Goal: Information Seeking & Learning: Find specific page/section

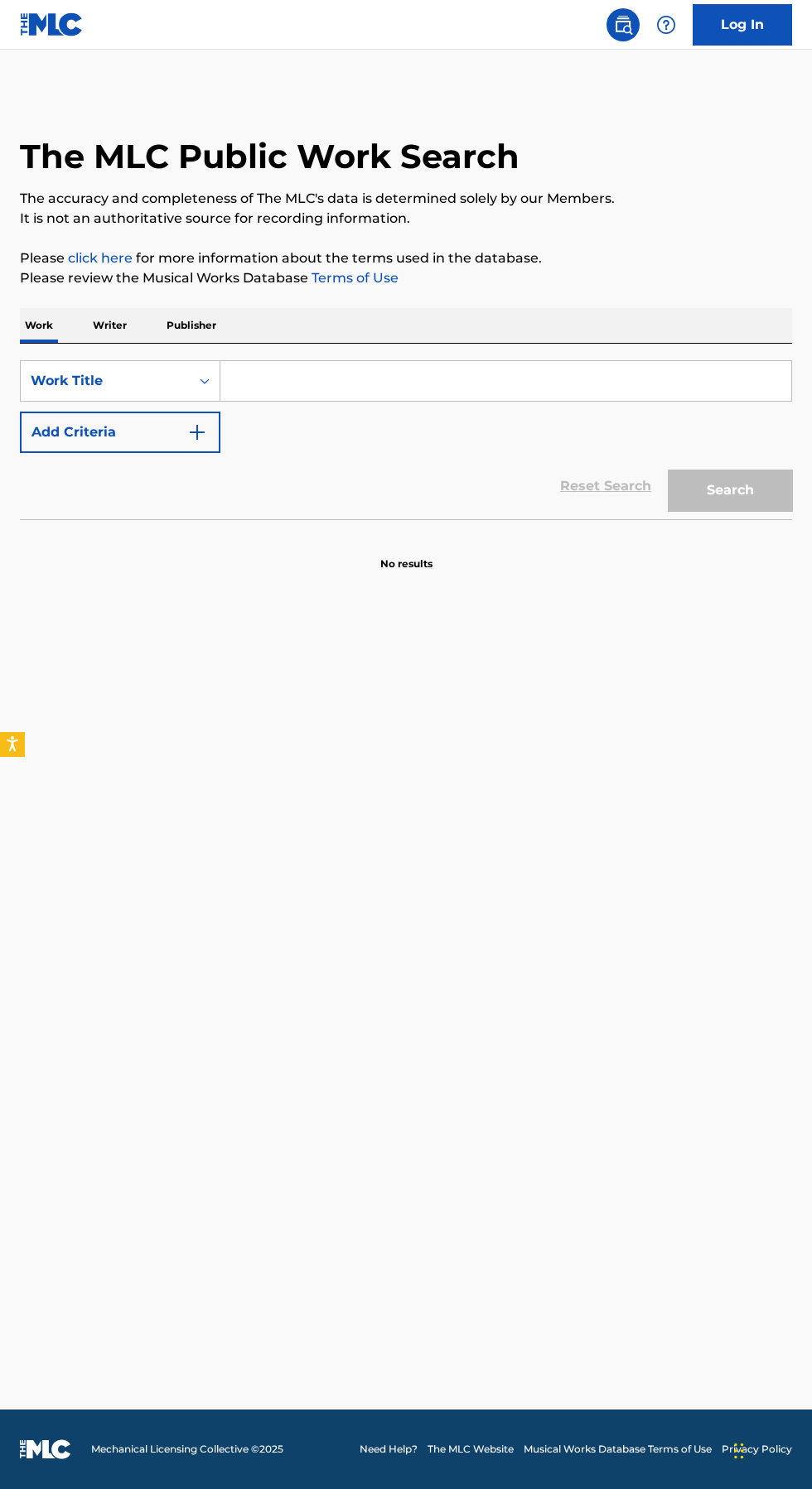
click at [211, 318] on p "Publisher" at bounding box center [191, 325] width 59 height 35
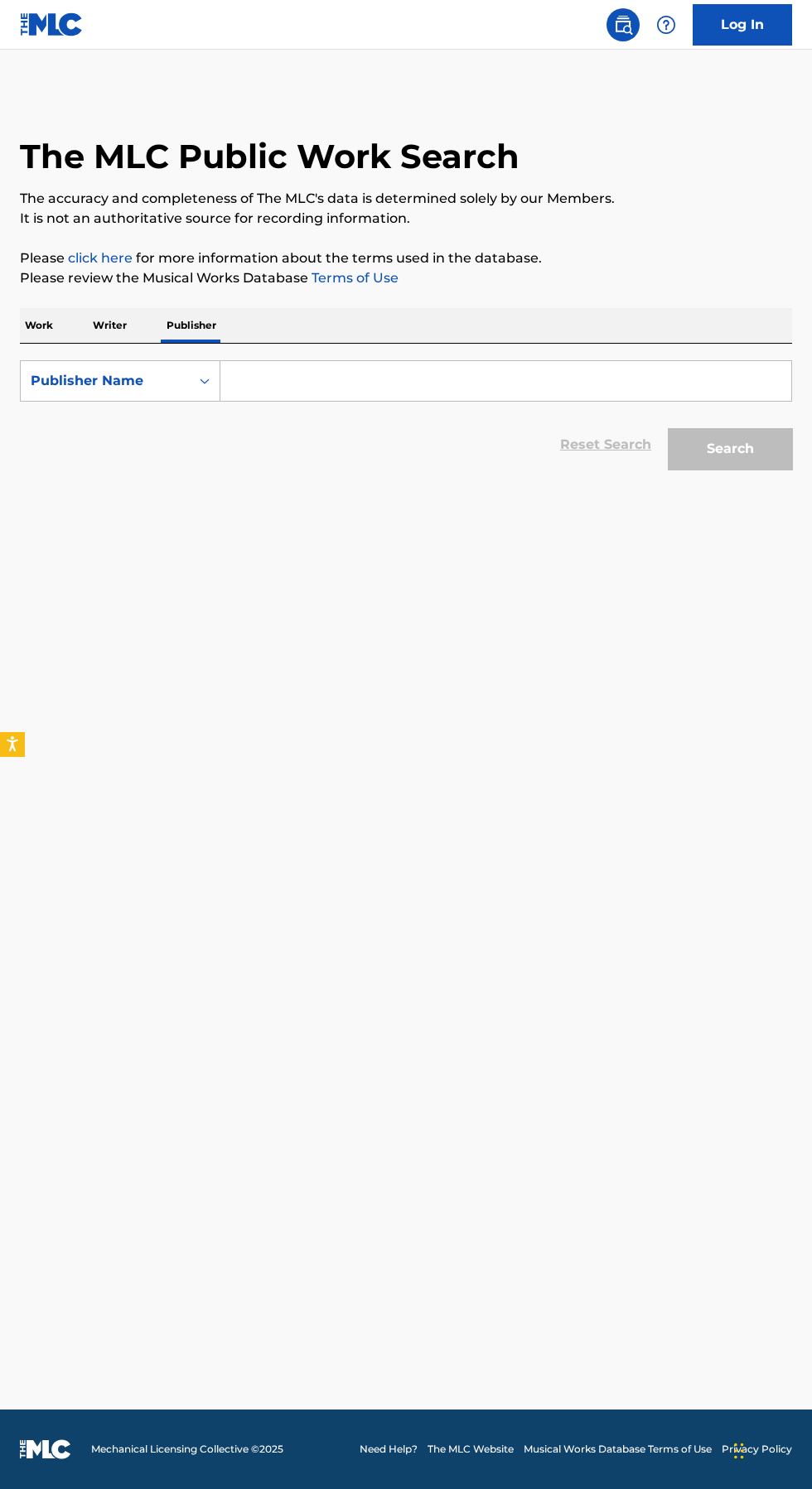
click at [383, 372] on input "Search Form" at bounding box center [506, 381] width 571 height 40
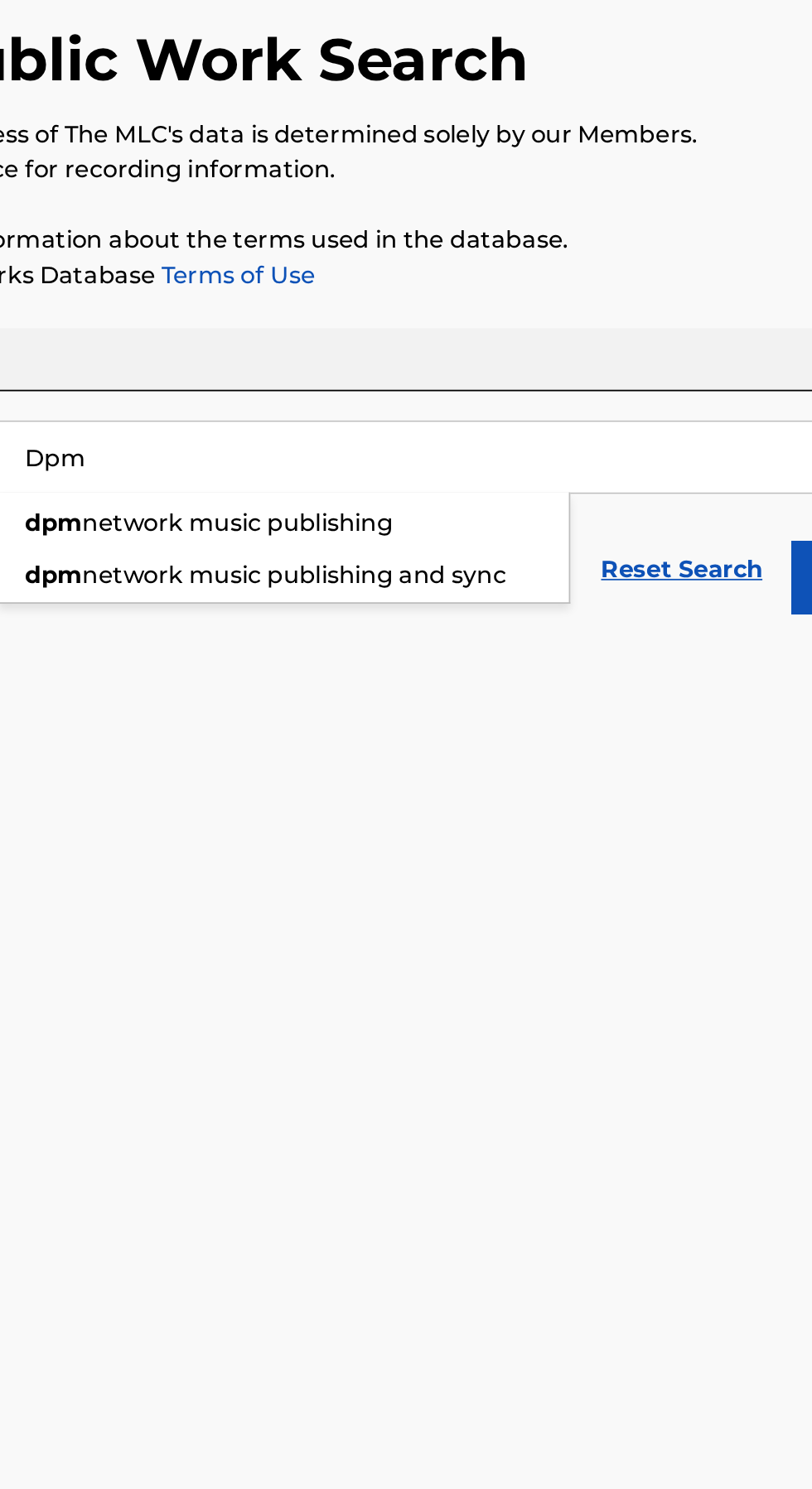
click at [498, 445] on span "network music publishing and sync" at bounding box center [386, 448] width 239 height 16
type input "dpm network music publishing and sync"
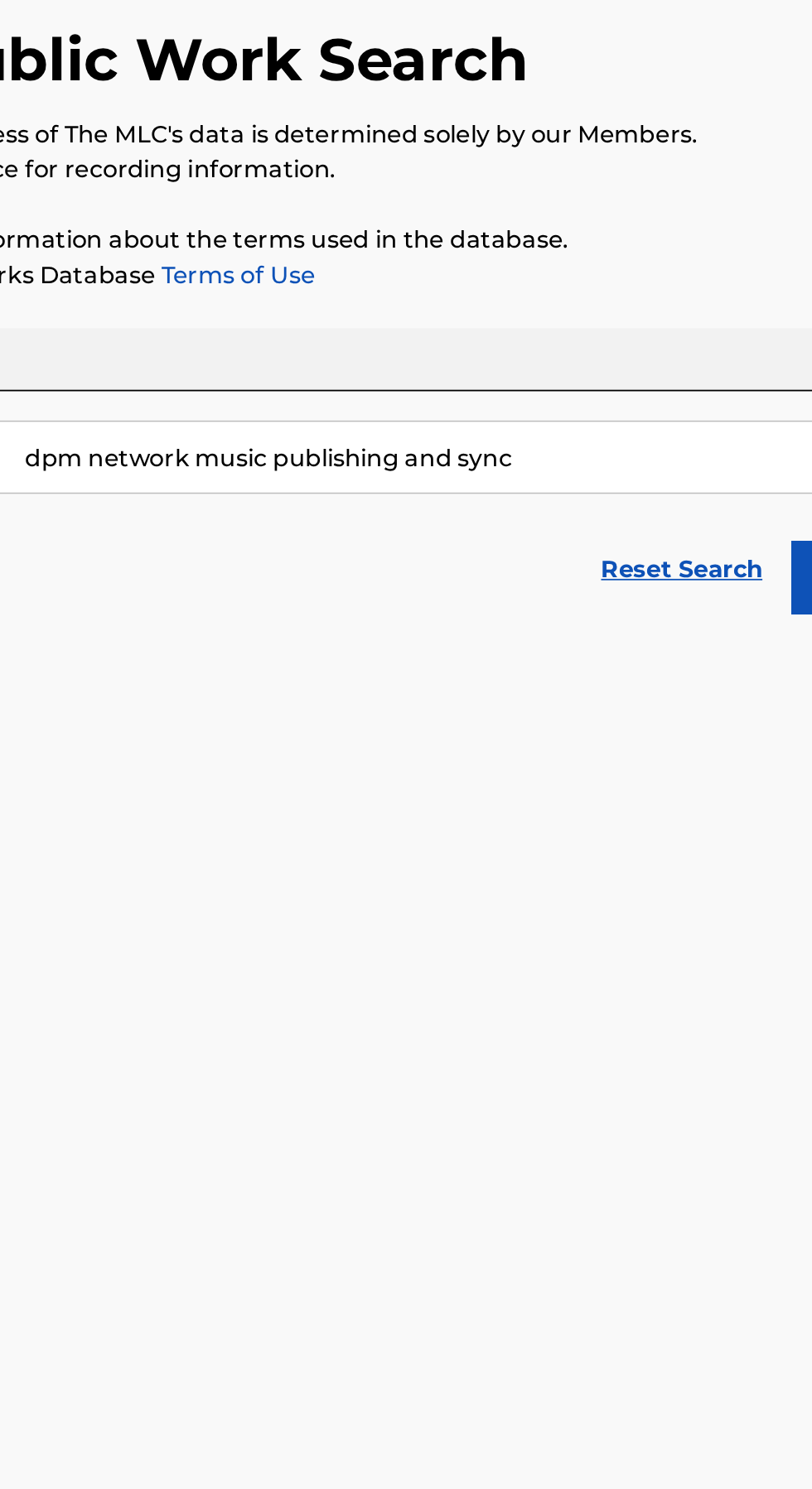
click at [674, 452] on button "Search" at bounding box center [730, 449] width 124 height 41
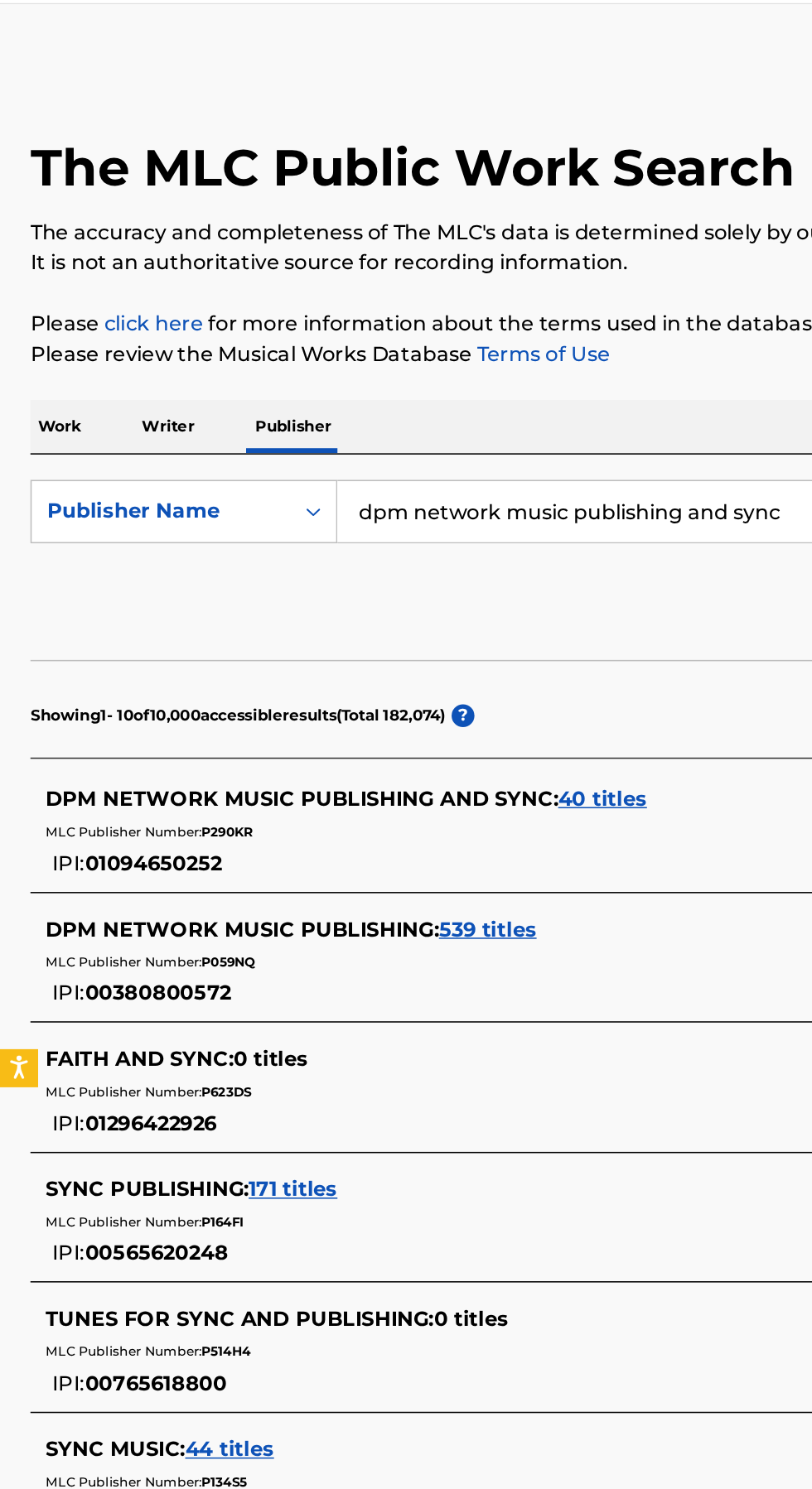
click at [397, 575] on span "40 titles" at bounding box center [393, 569] width 58 height 16
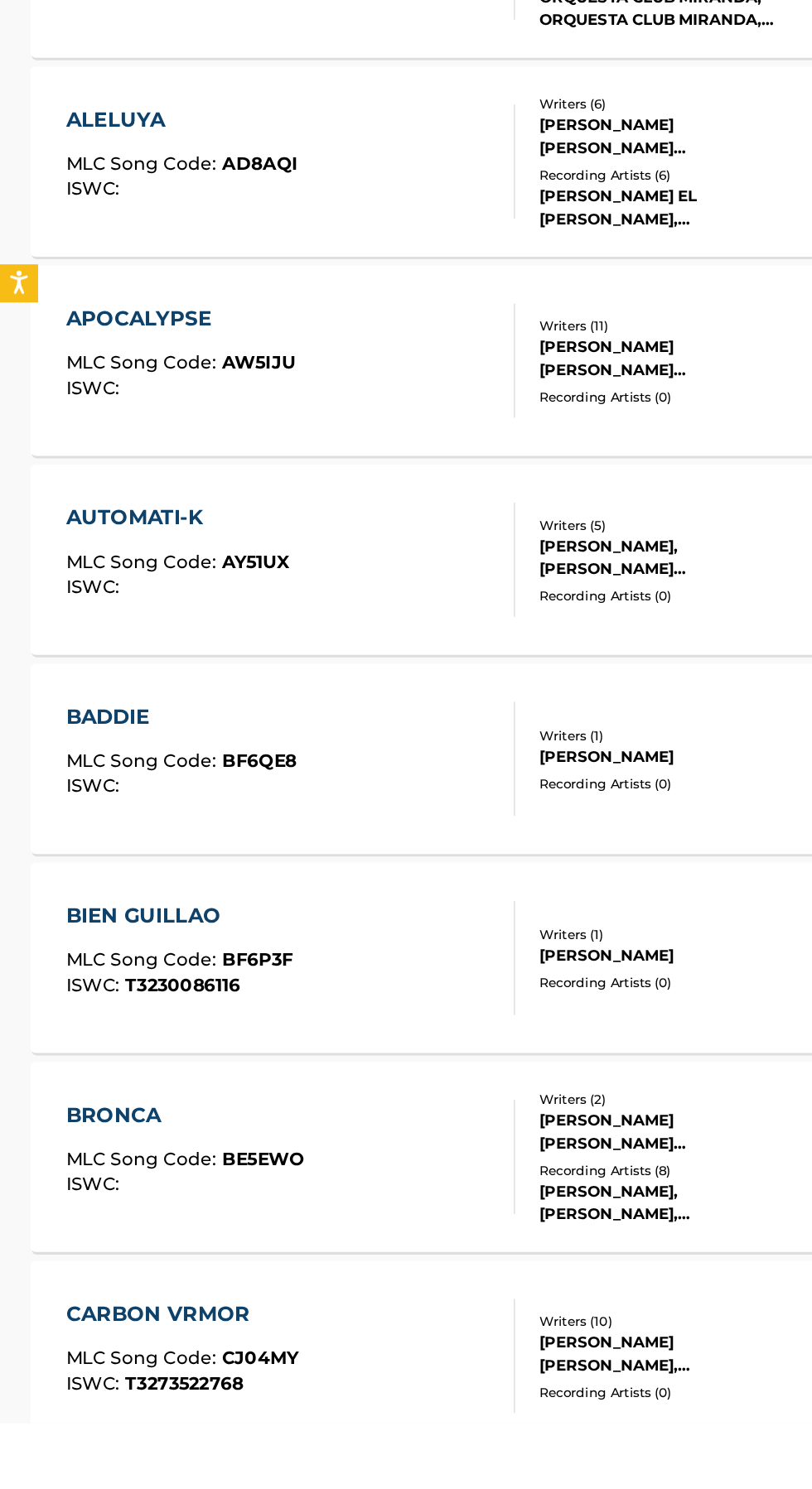
scroll to position [470, 0]
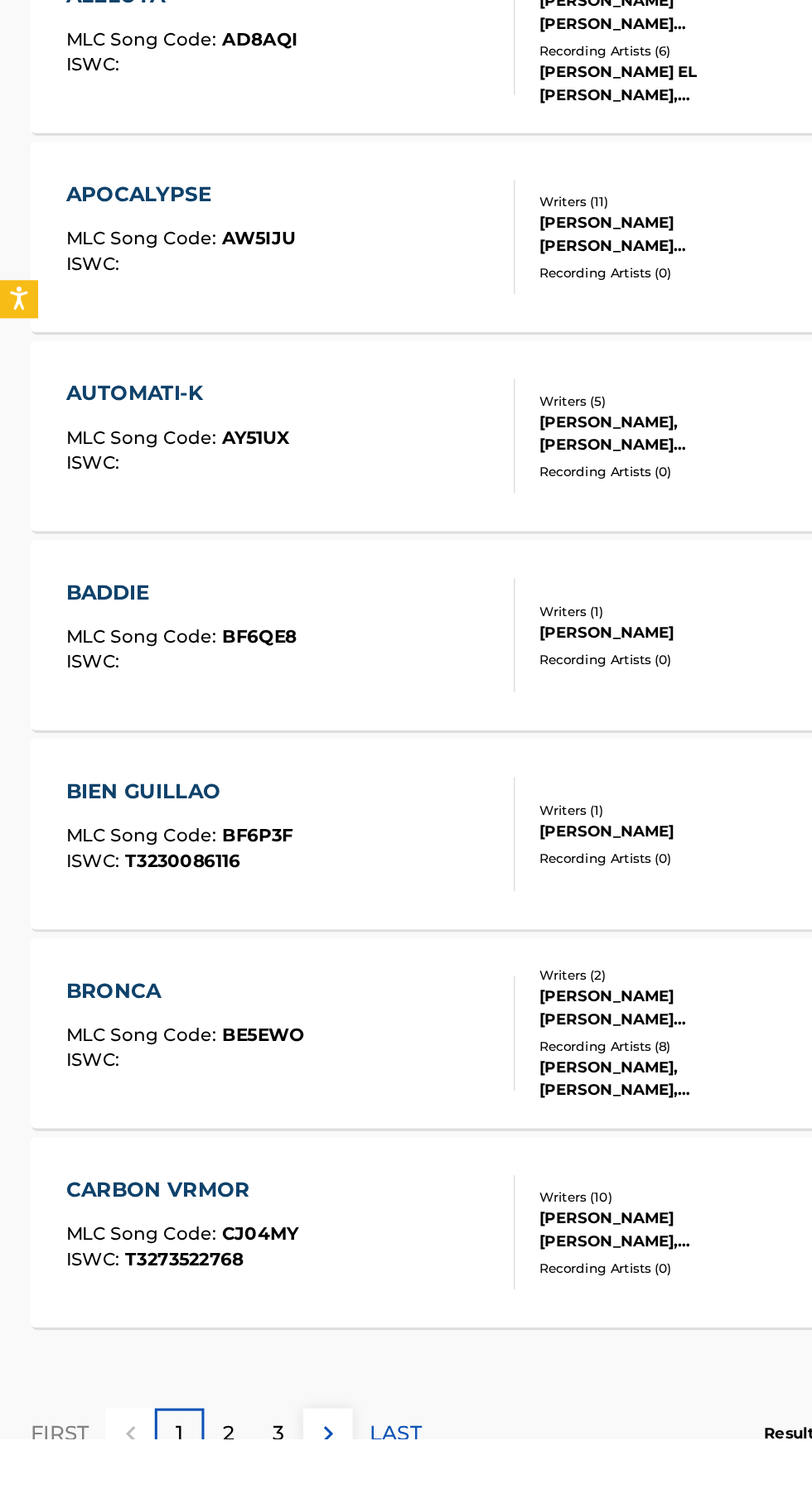
click at [150, 1488] on p "2" at bounding box center [150, 1486] width 8 height 20
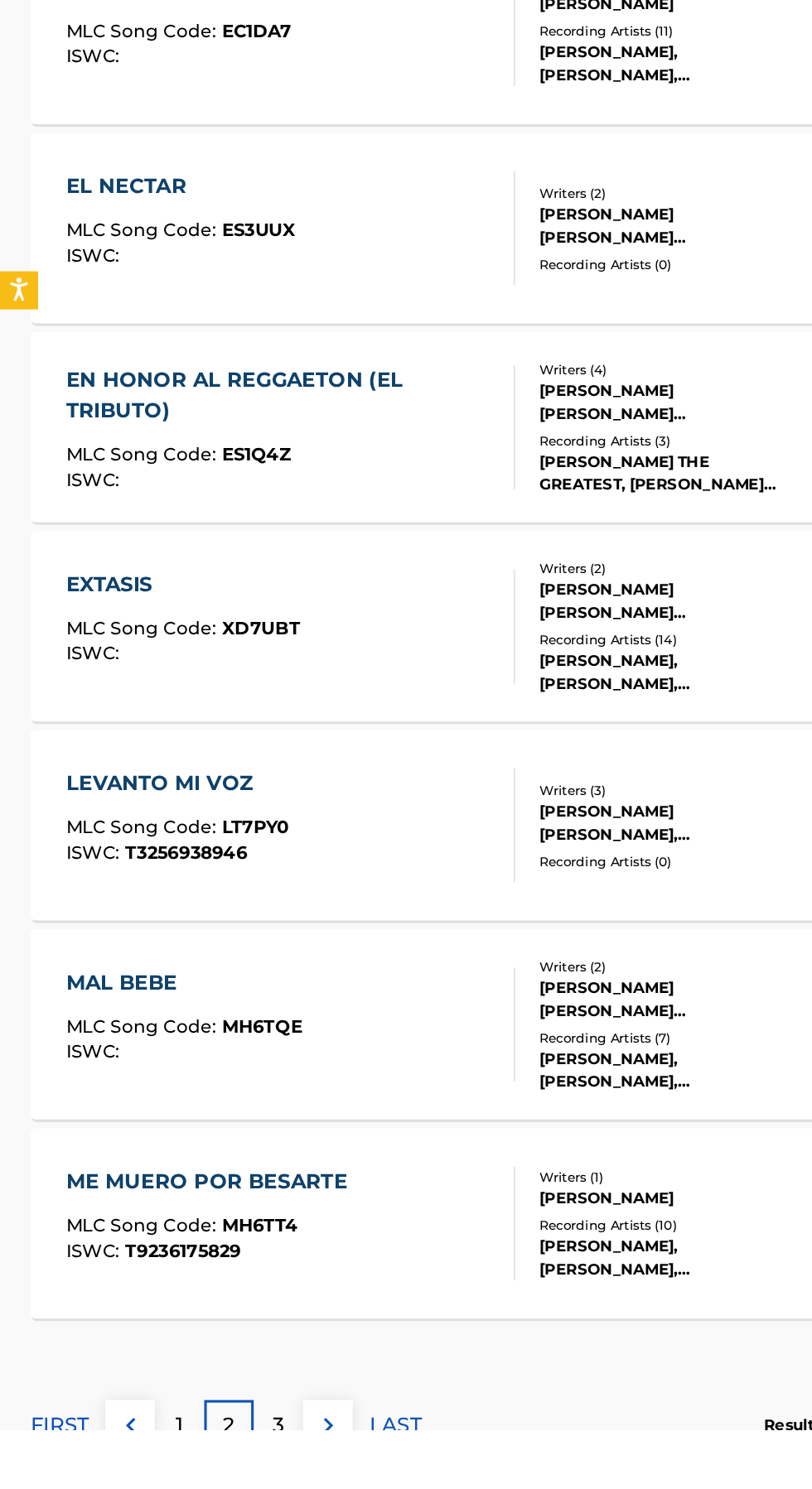
click at [182, 1484] on p "3" at bounding box center [182, 1486] width 8 height 20
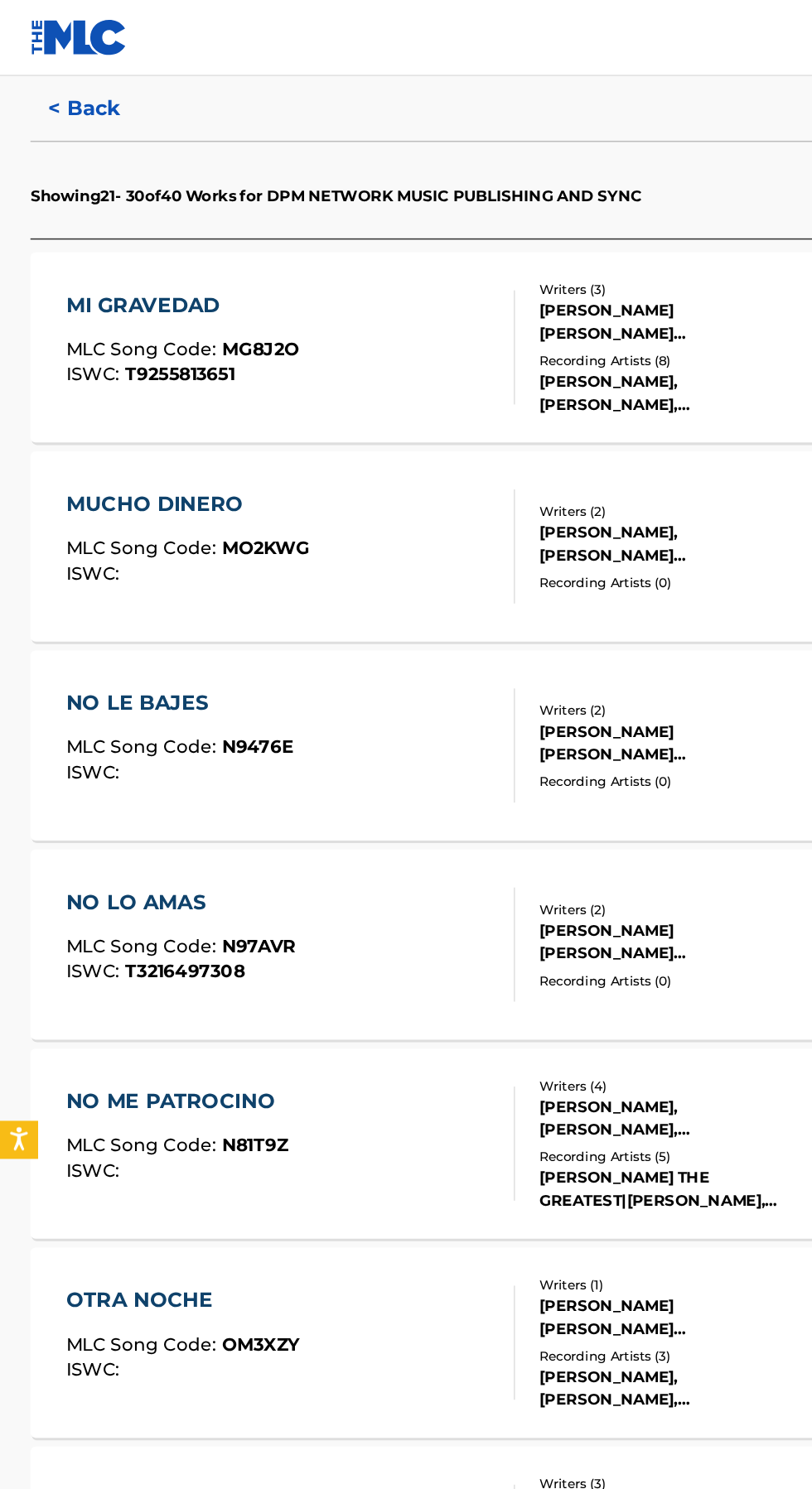
scroll to position [415, 0]
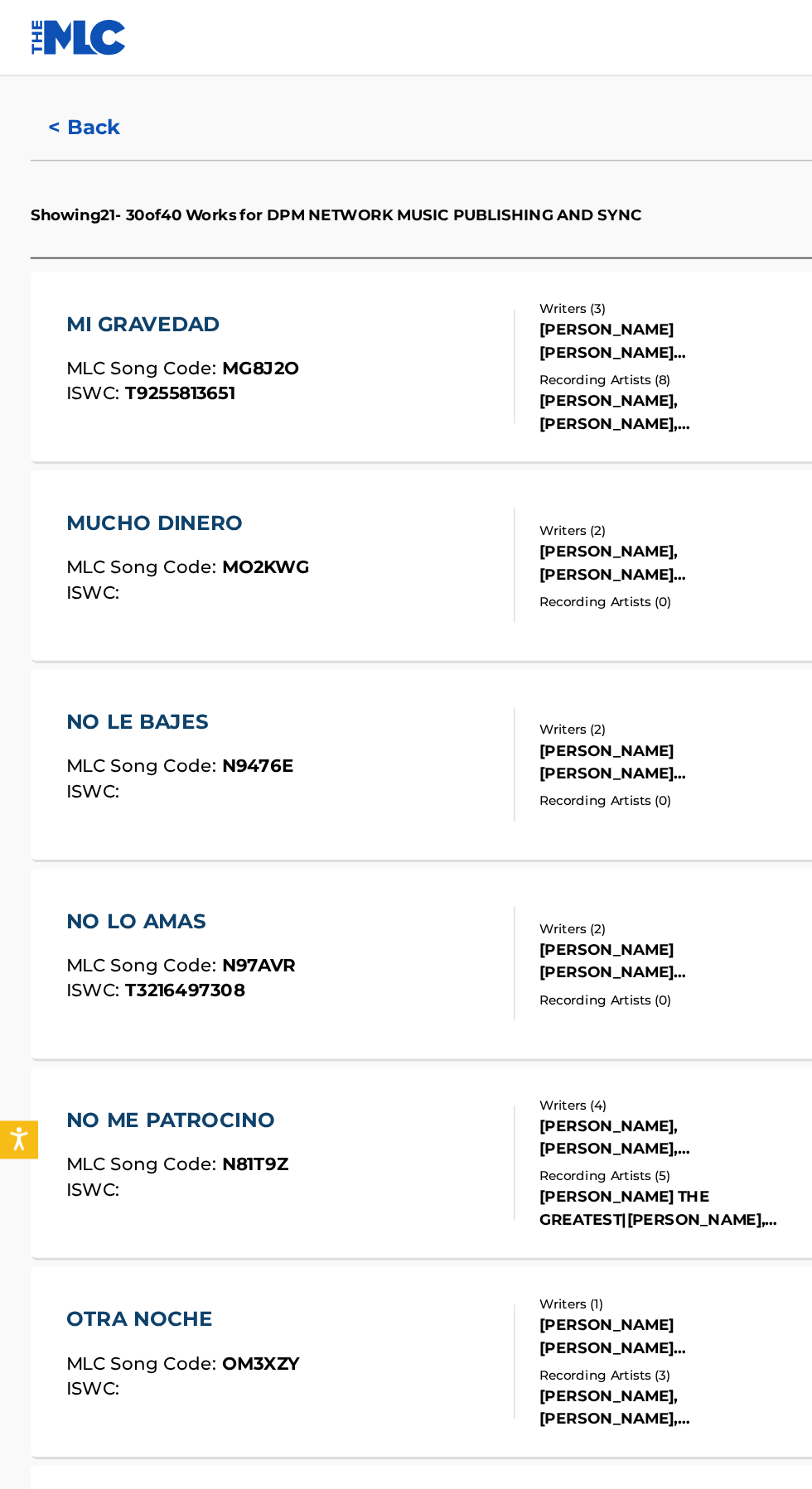
click at [463, 338] on div "MUCHO DINERO MLC Song Code : MO2KWG ISWC : Writers ( 2 ) [PERSON_NAME], [PERSON…" at bounding box center [405, 370] width 771 height 124
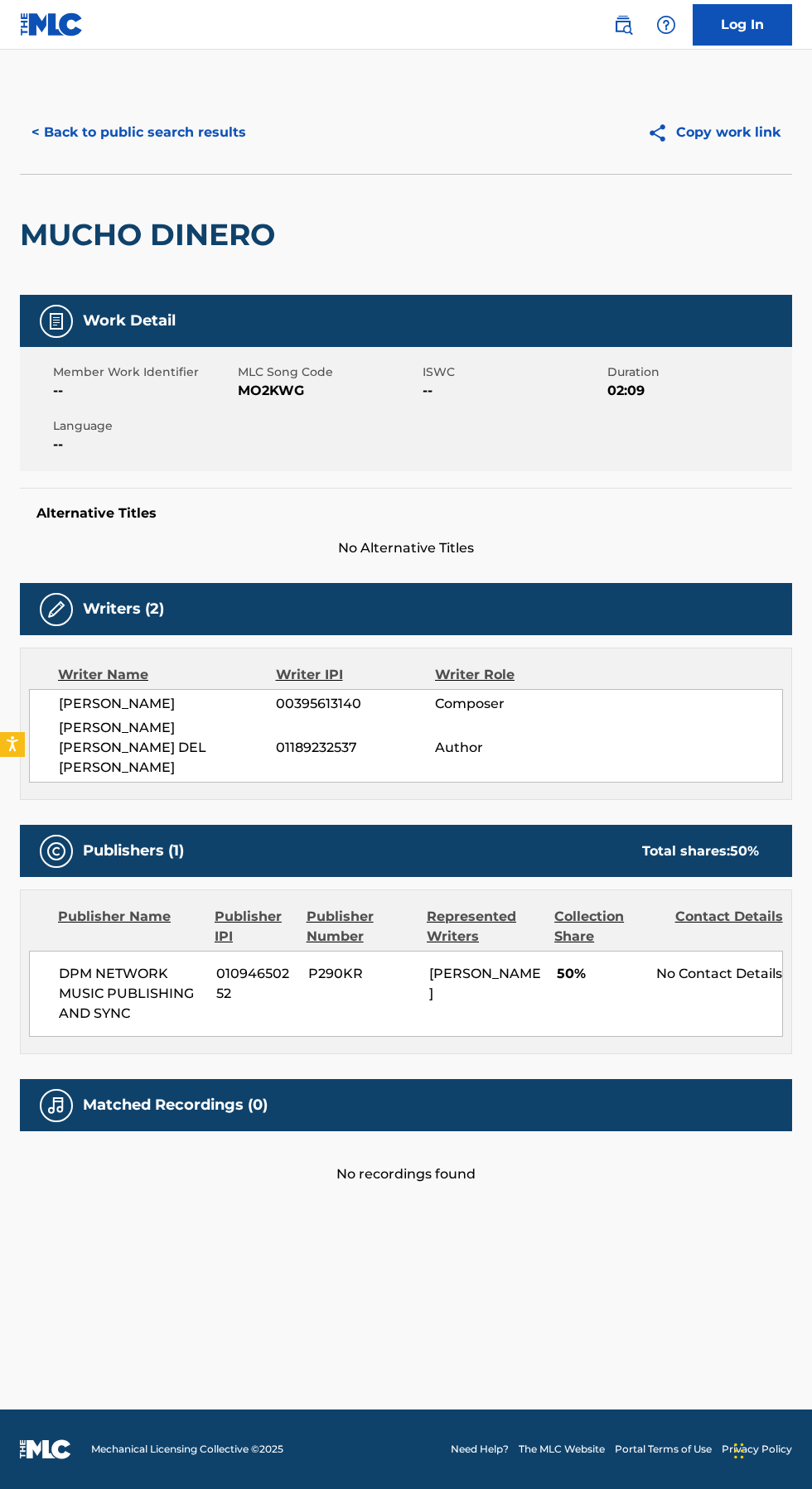
scroll to position [24, 0]
click at [99, 112] on button "< Back to public search results" at bounding box center [138, 132] width 238 height 41
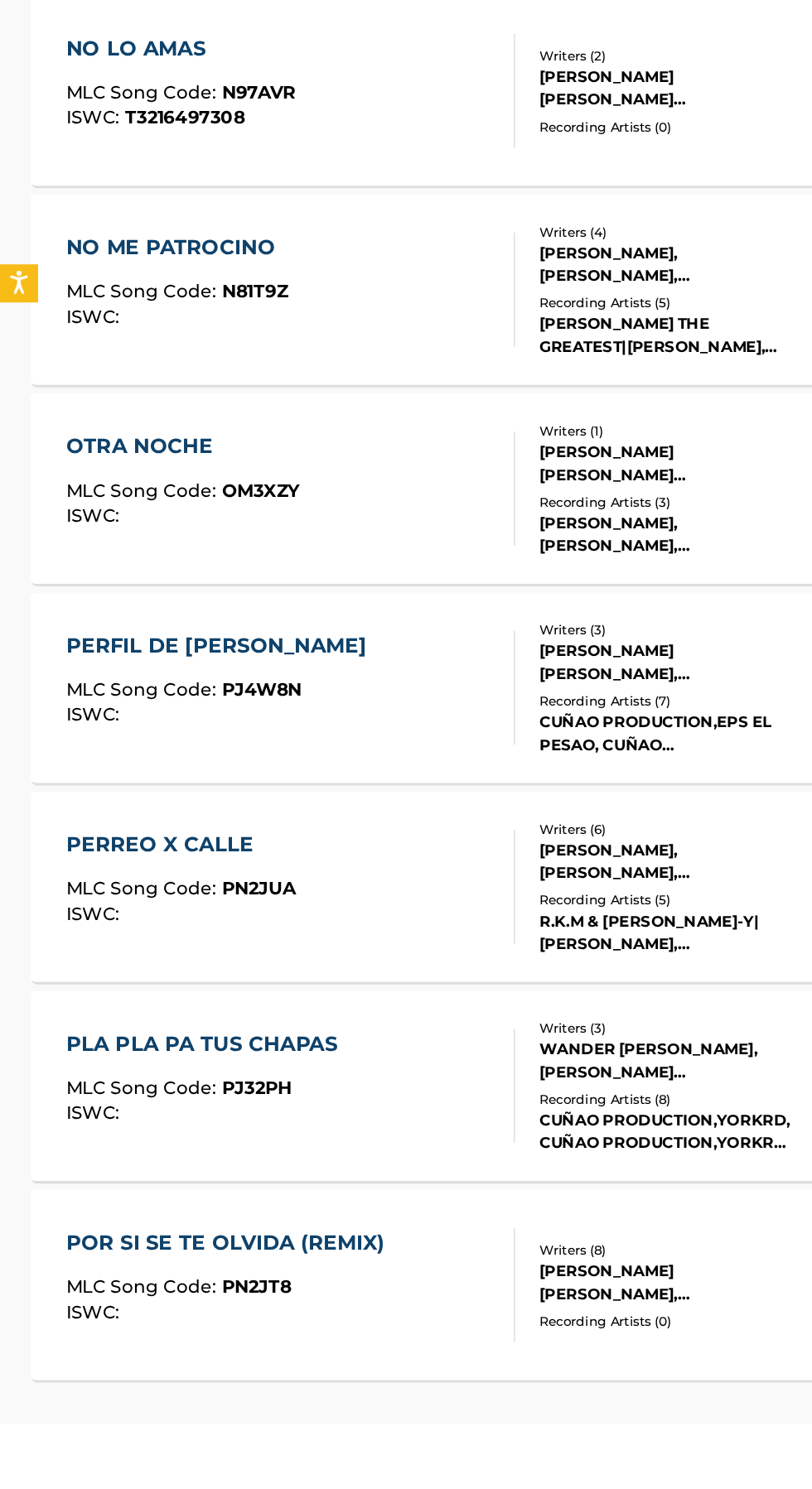
scroll to position [470, 0]
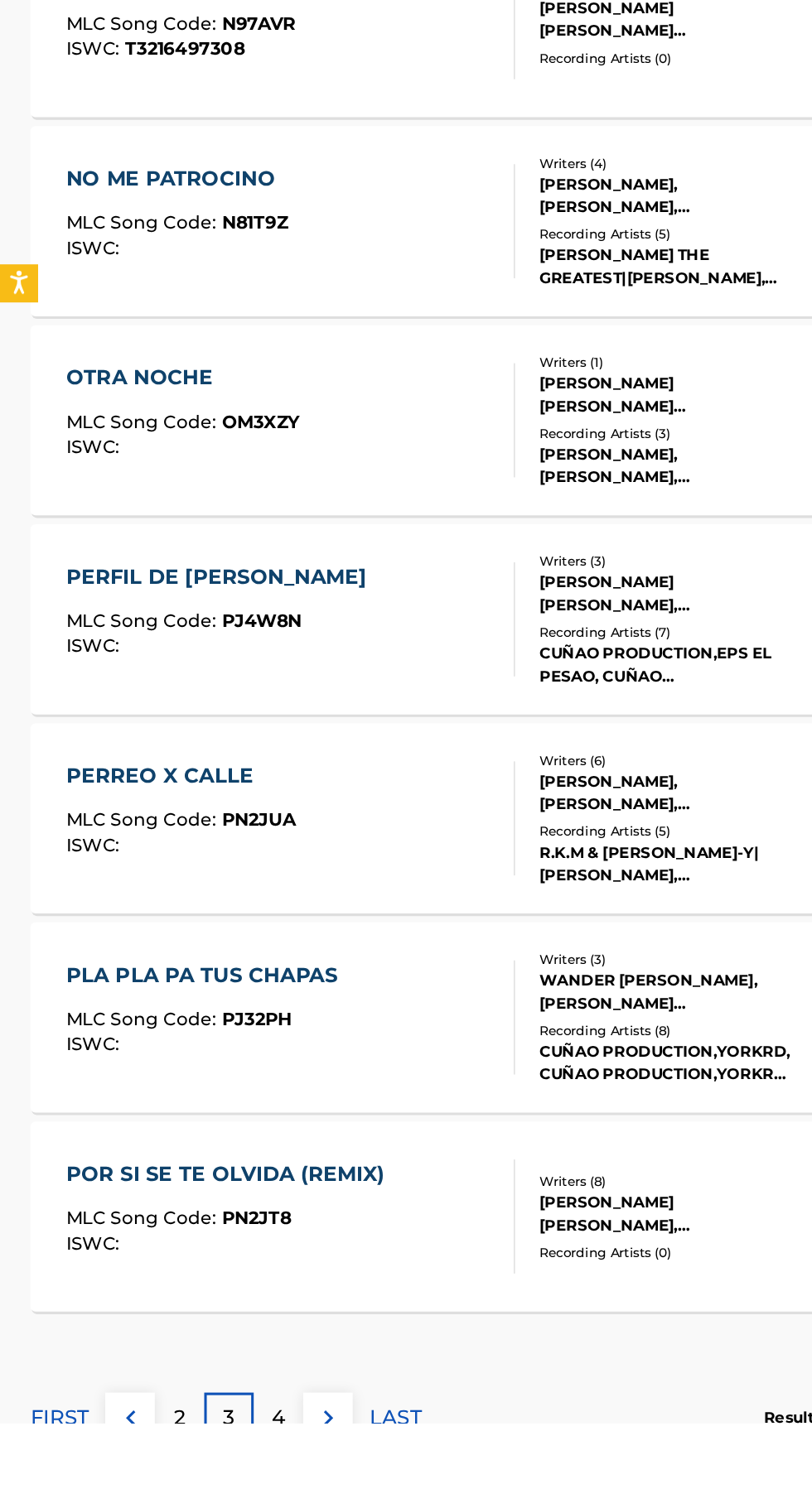
click at [182, 1484] on p "4" at bounding box center [181, 1486] width 9 height 20
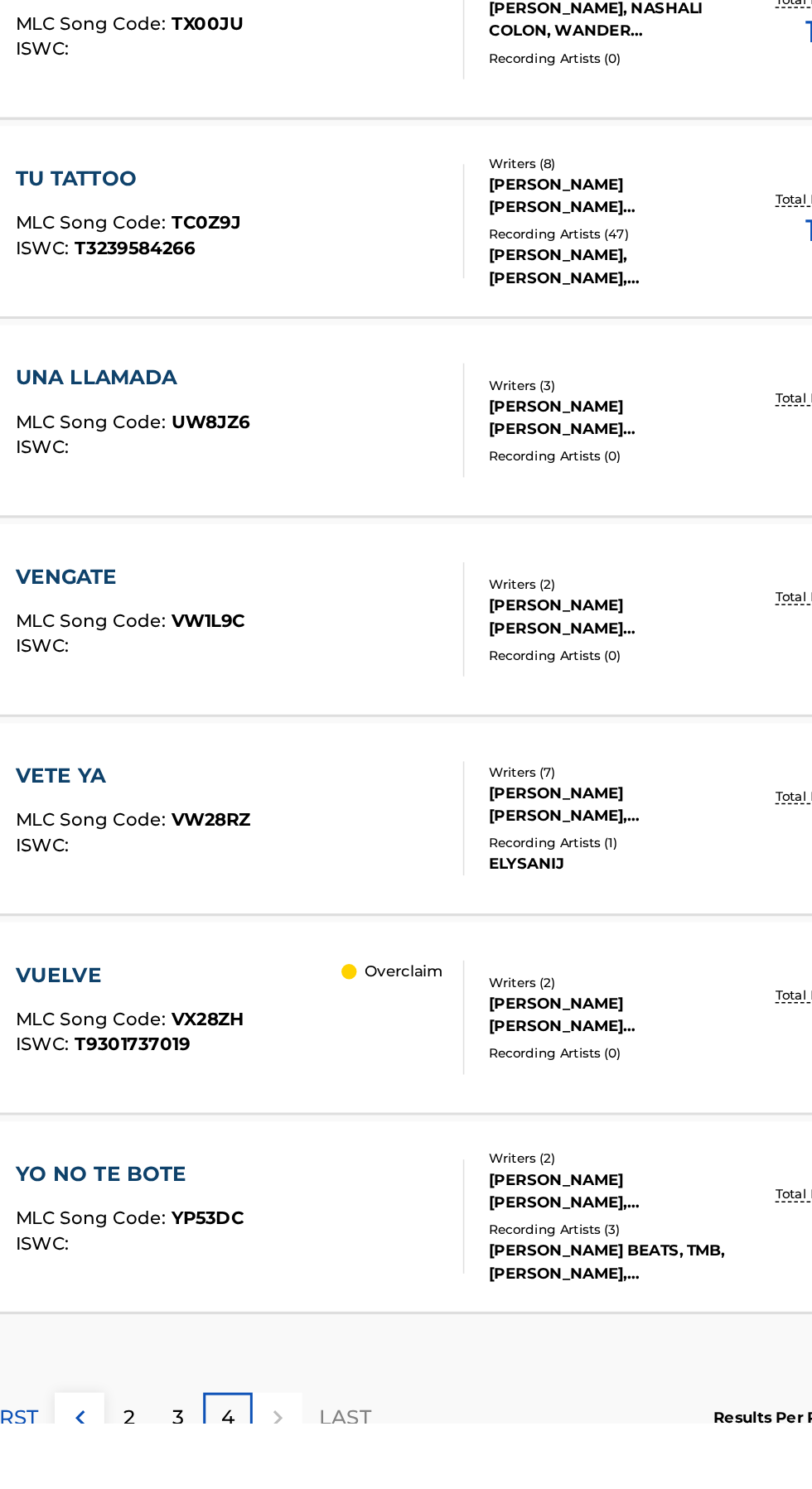
click at [192, 1488] on div "4" at bounding box center [182, 1485] width 33 height 33
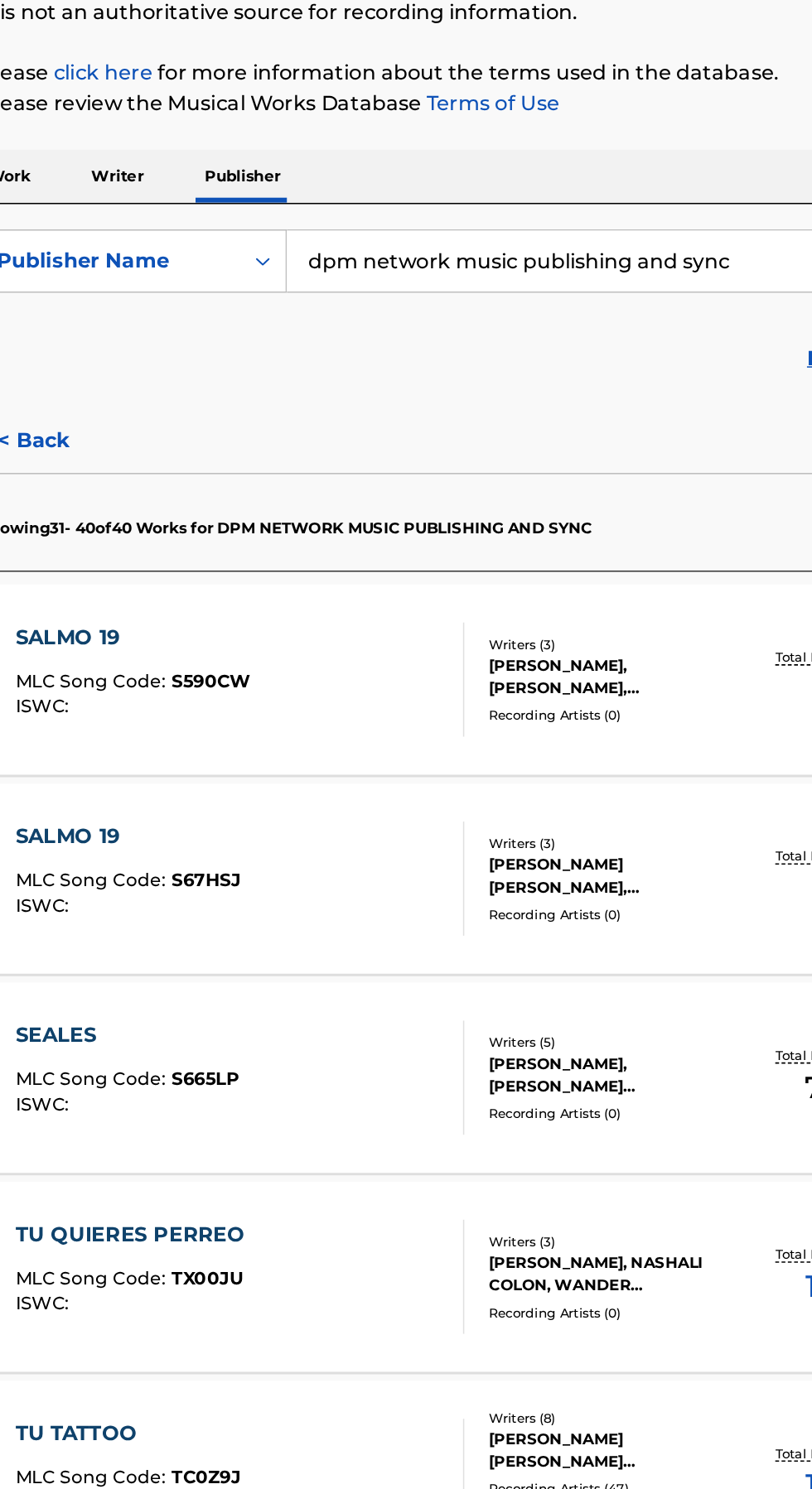
scroll to position [0, 0]
